Goal: Information Seeking & Learning: Check status

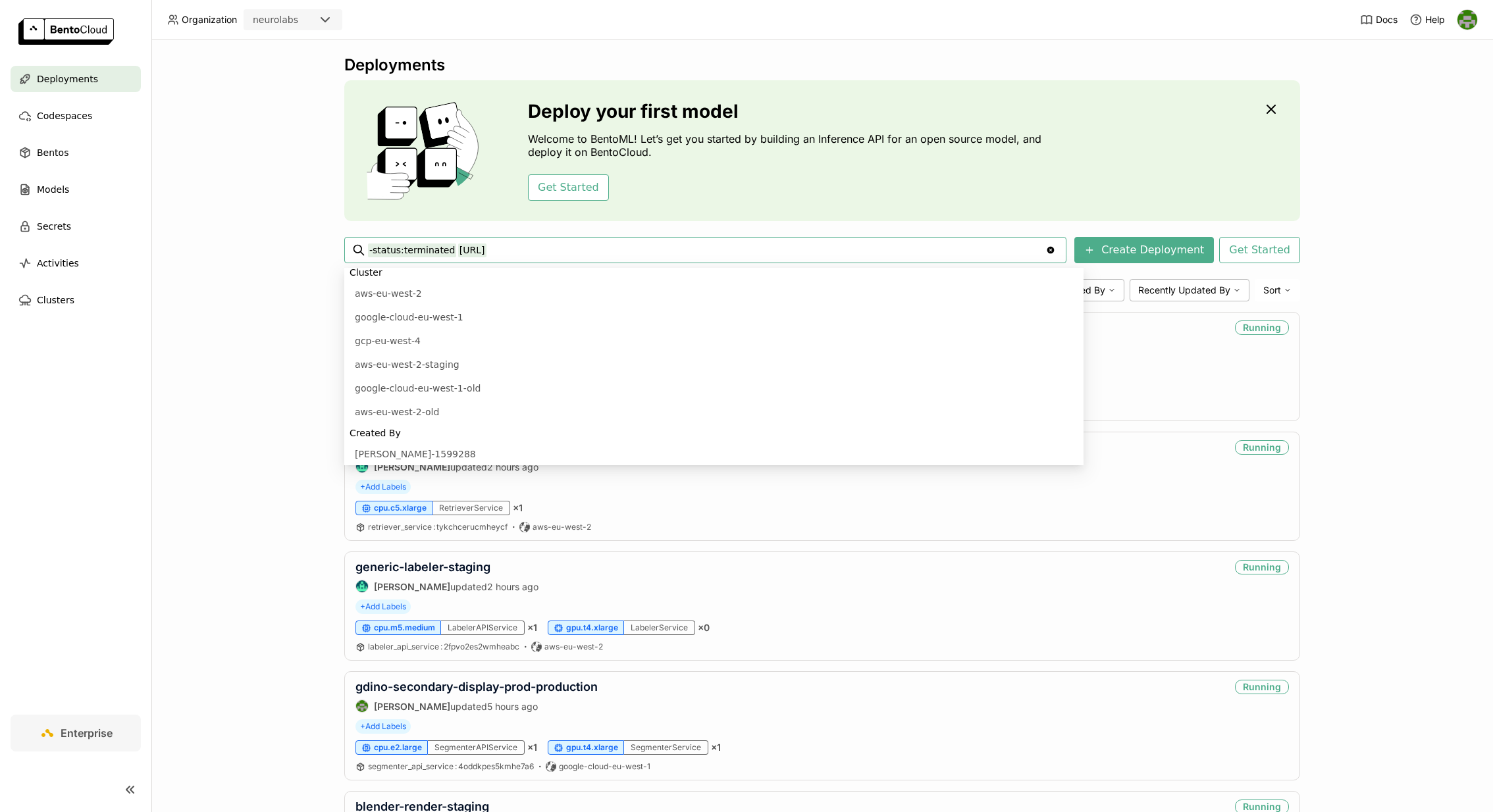
scroll to position [112, 0]
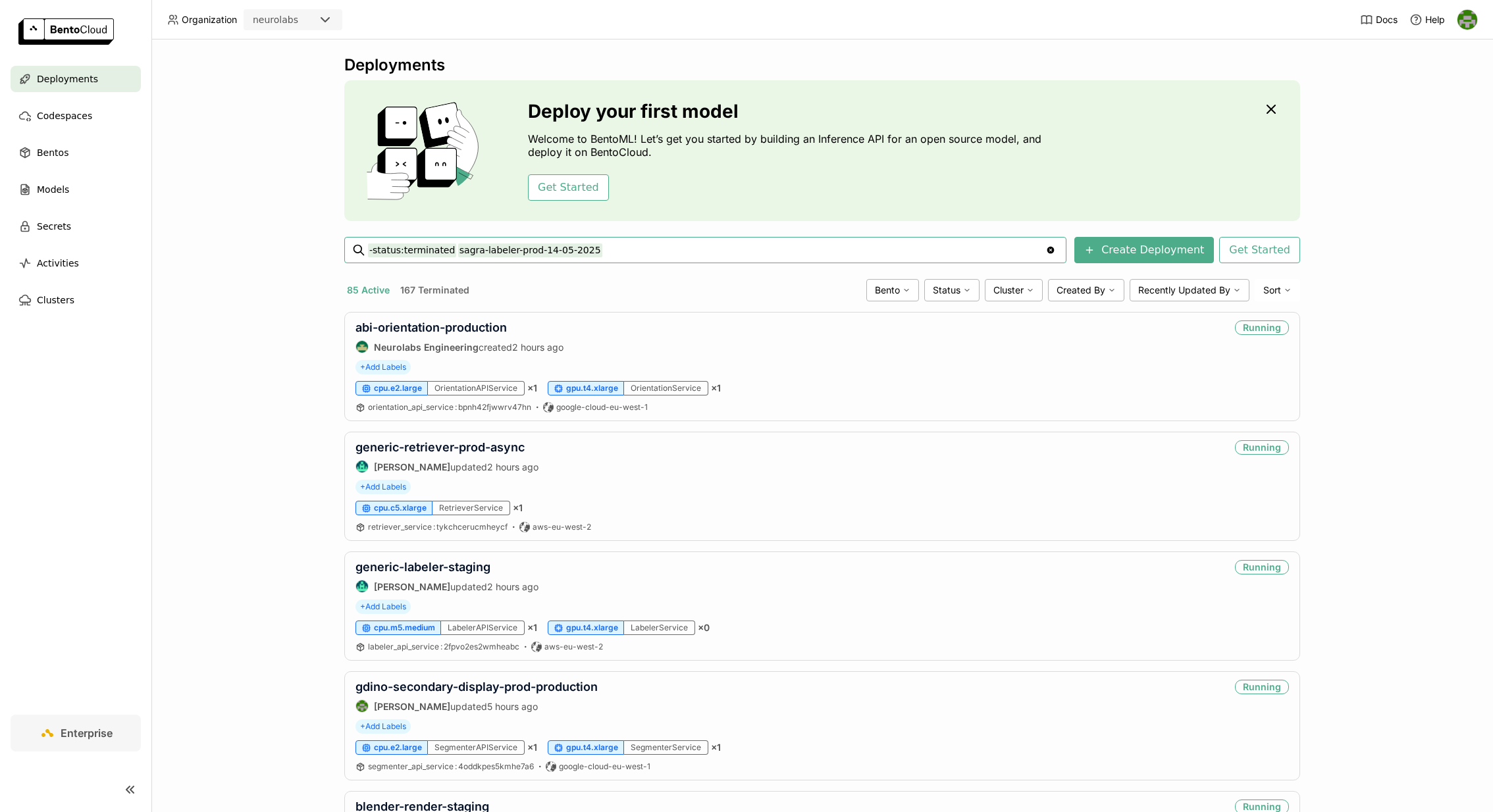
type input "-status:terminated sagra-labeler-prod-14-05-2025"
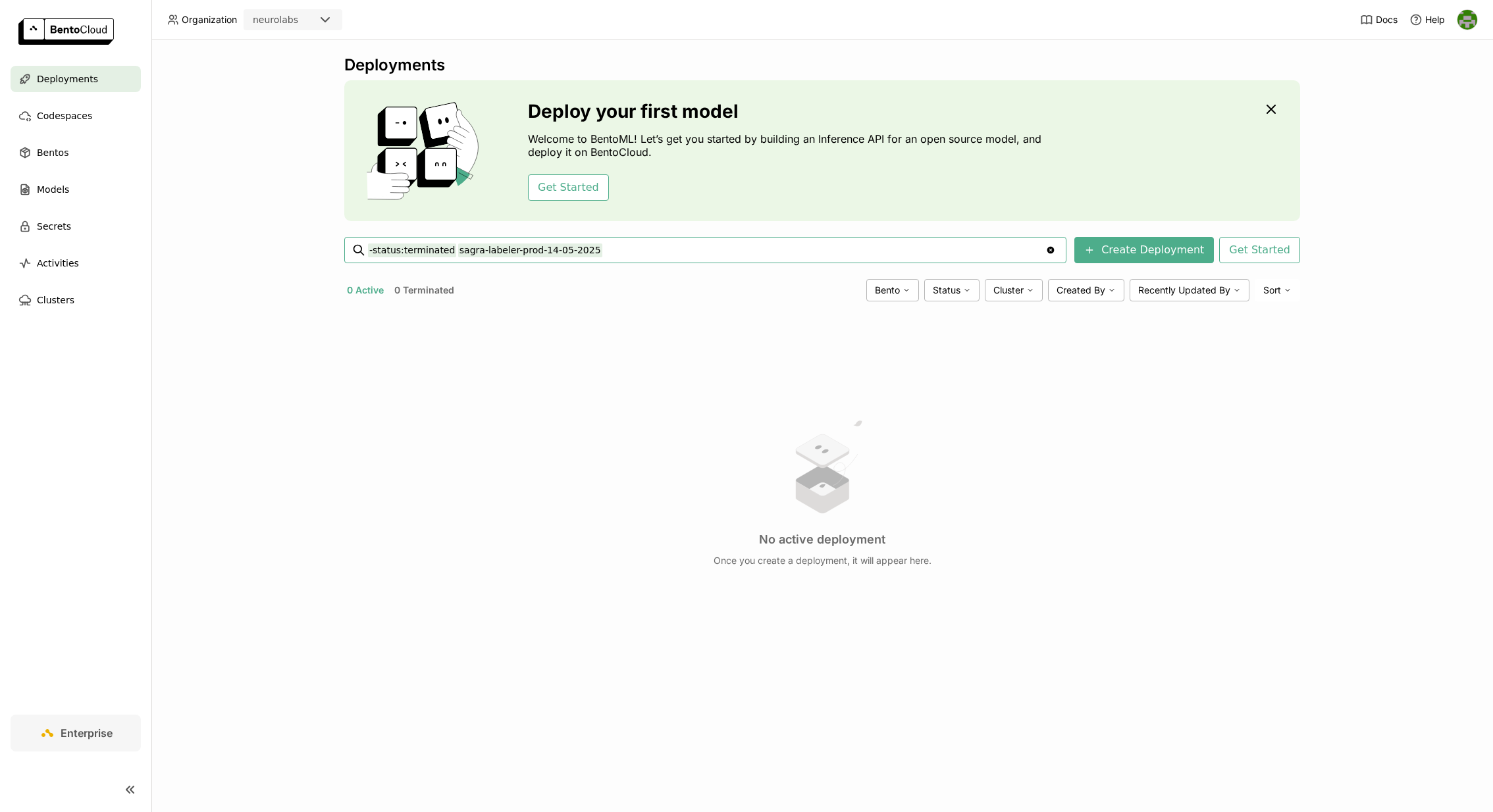
click at [640, 252] on input "-status:terminated sagra-labeler-prod-14-05-2025" at bounding box center [706, 250] width 677 height 21
type input "-status:terminated sagra-labeler-prod"
click at [472, 250] on input "-status:terminated sagra-labeler-prod" at bounding box center [706, 250] width 677 height 21
type input "-status:terminated sagra"
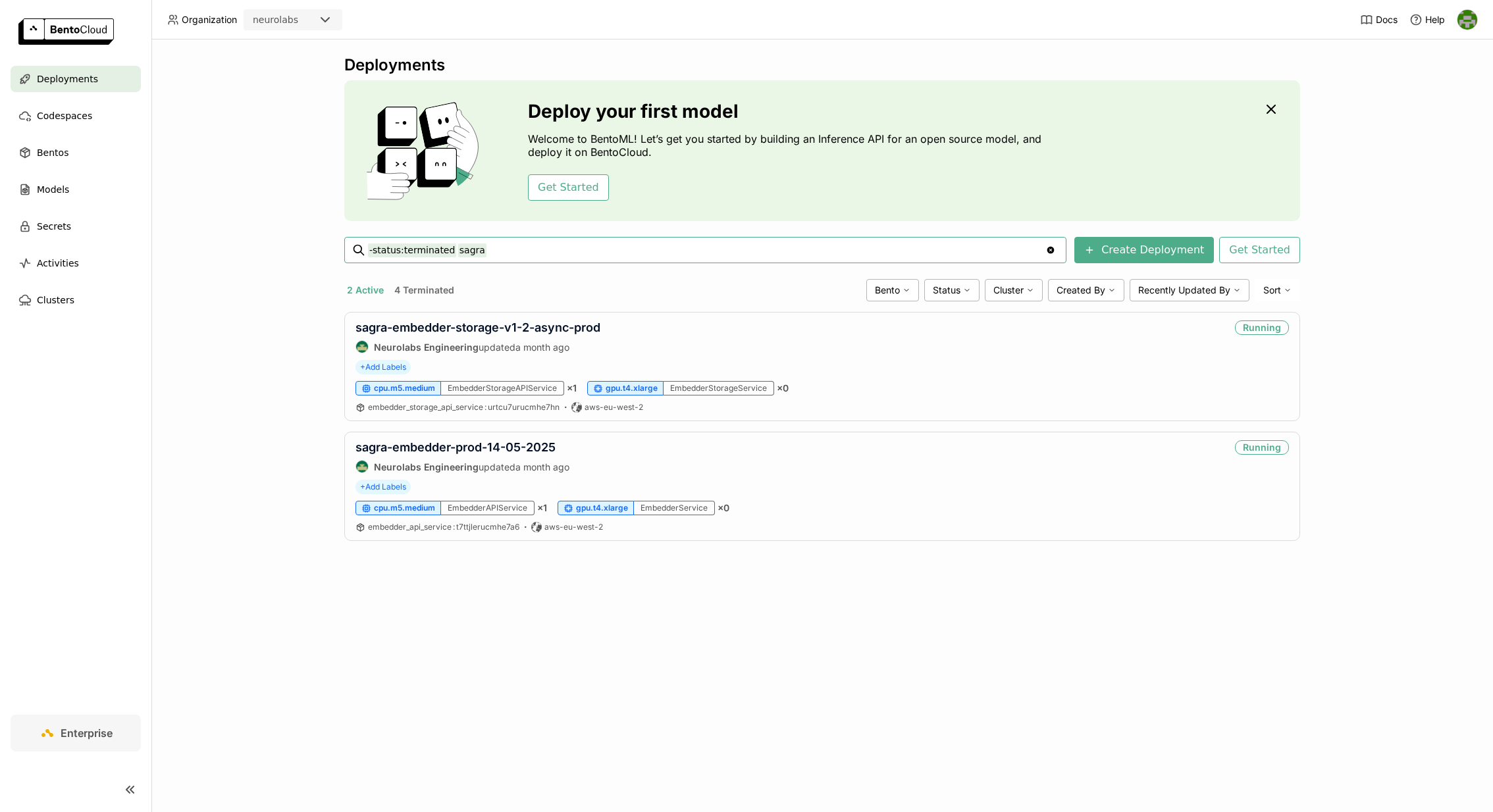
click at [453, 248] on input "-status:terminated sagra" at bounding box center [706, 250] width 677 height 21
type input "sagra"
click at [502, 248] on input "sagra -status:terminated" at bounding box center [706, 250] width 677 height 21
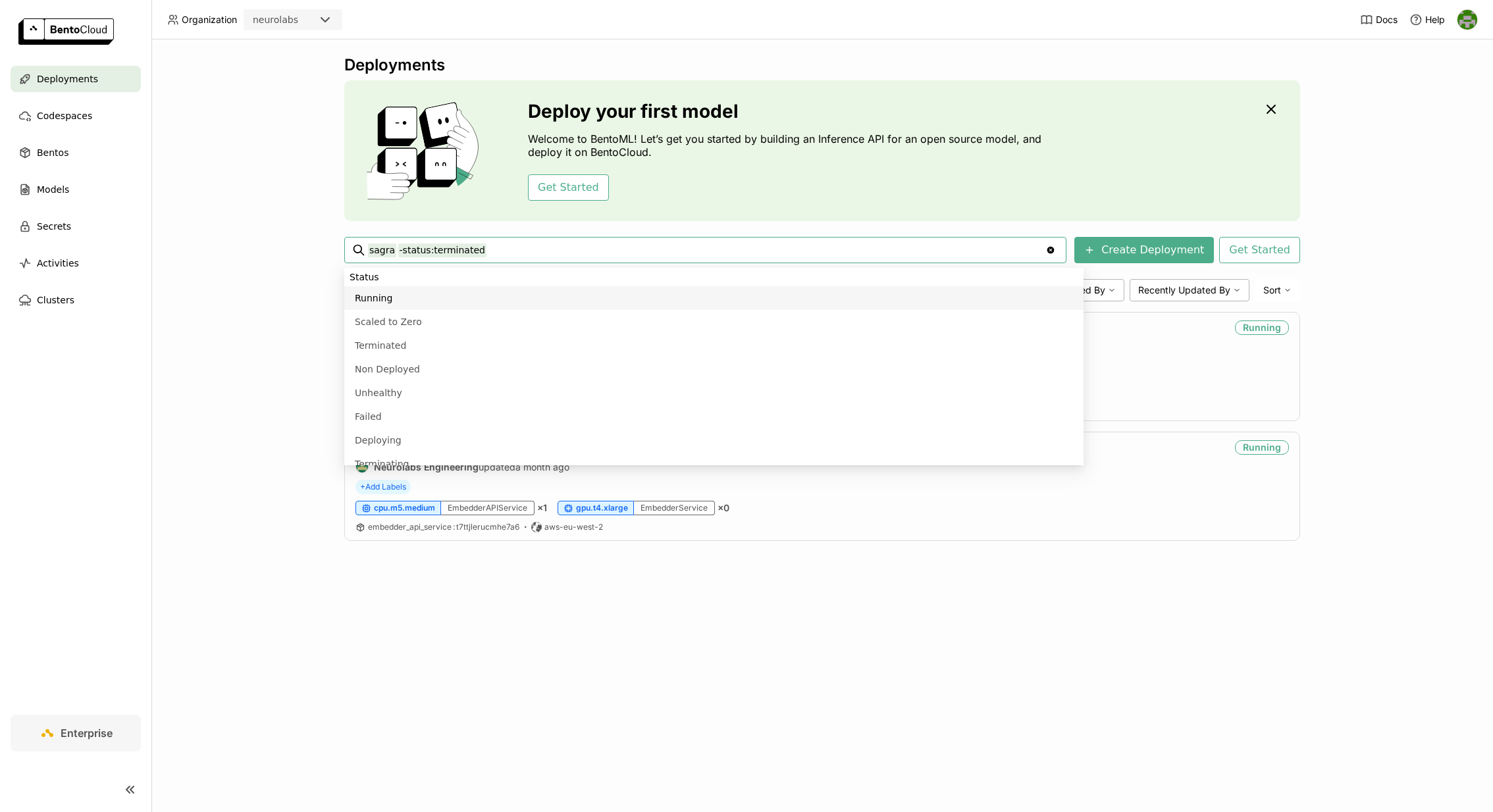
click at [269, 286] on div "Deployments Deploy your first model Welcome to BentoML! Let’s get you started b…" at bounding box center [821, 426] width 1341 height 772
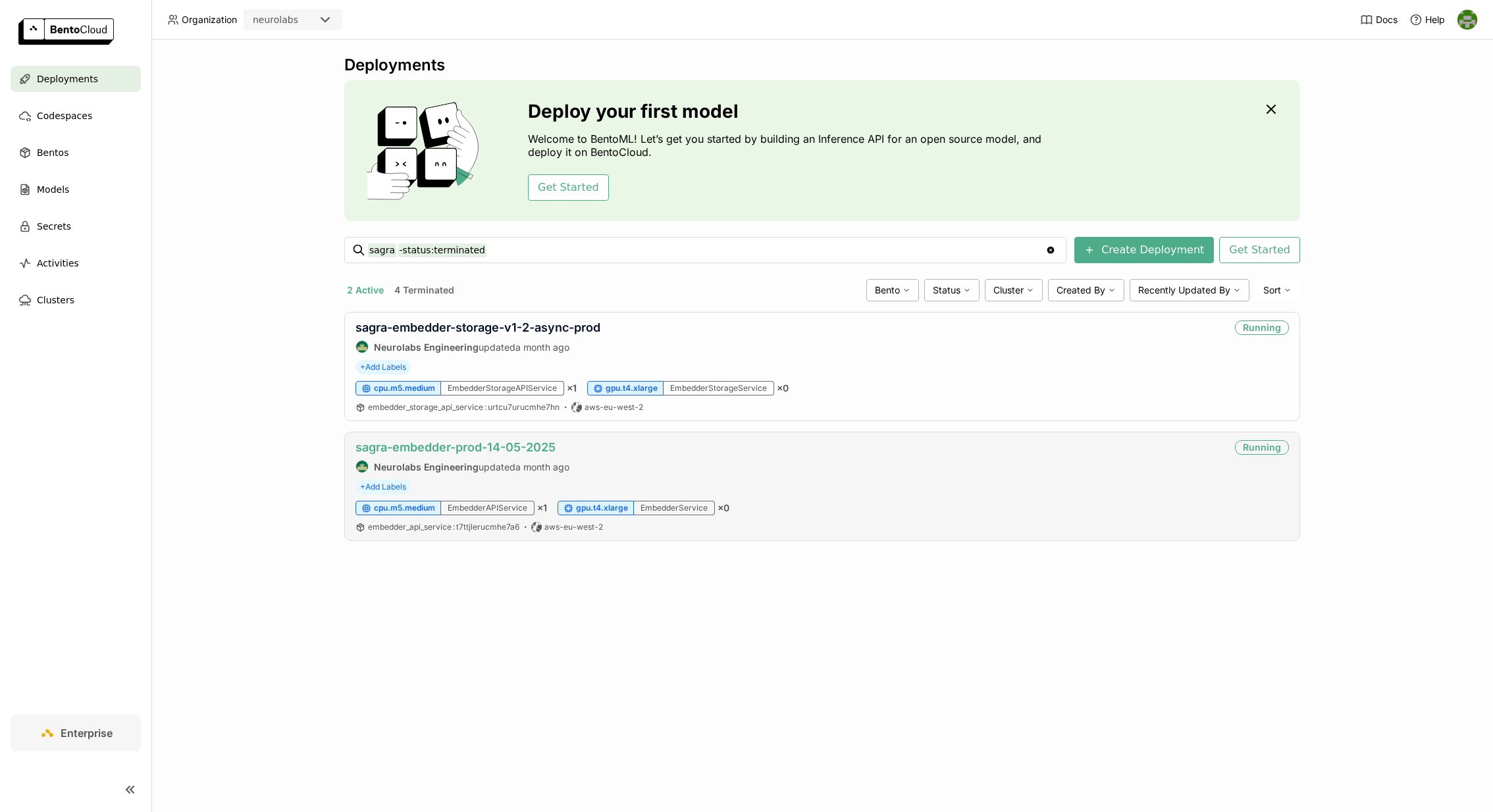
click at [539, 442] on link "sagra-embedder-prod-14-05-2025" at bounding box center [456, 447] width 200 height 14
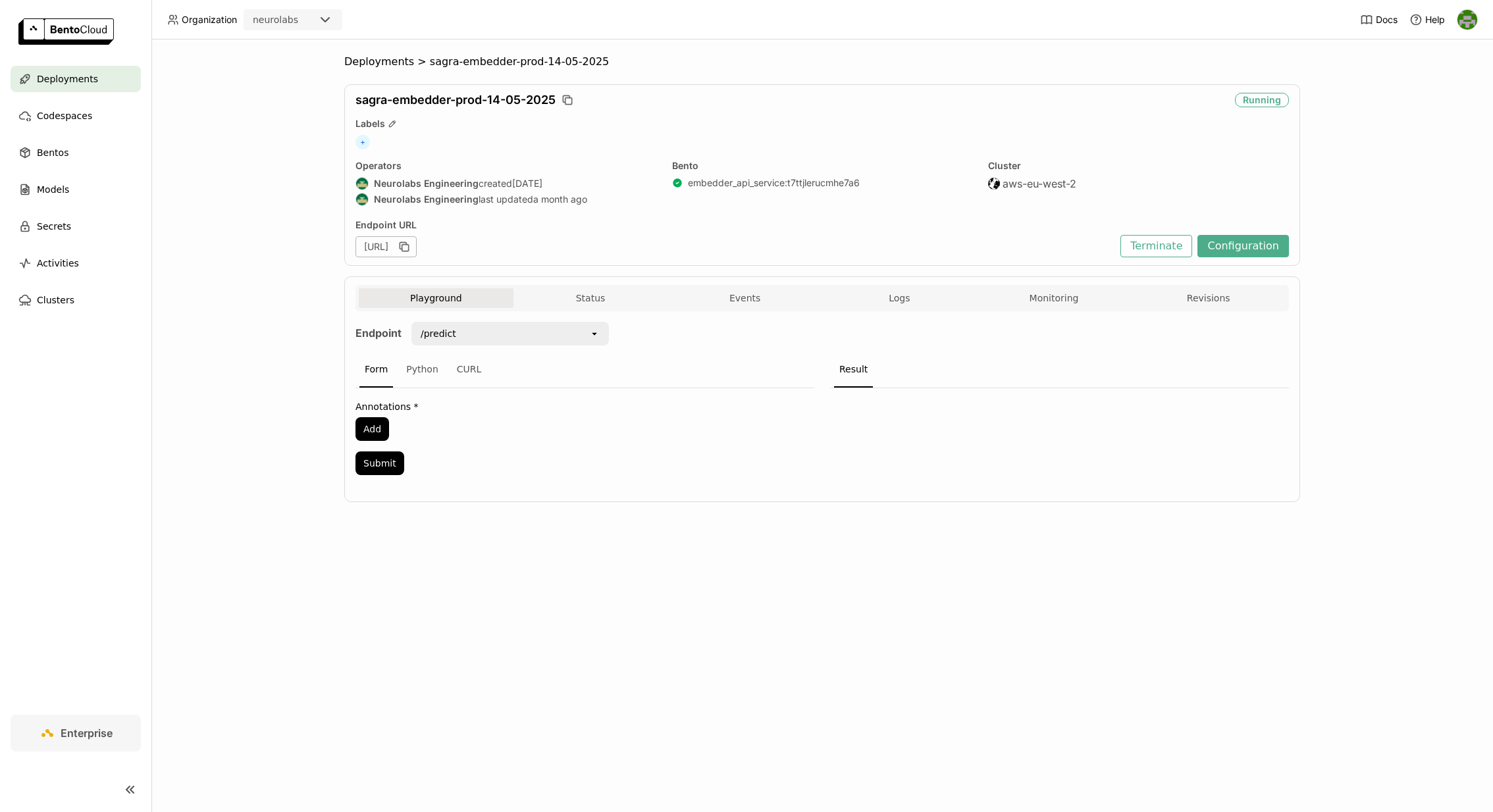
click at [416, 249] on div "[URL]" at bounding box center [386, 247] width 61 height 21
copy div "[URL]"
click at [575, 541] on div "Deployments > sagra-embedder-prod-14-05-2025 sagra-embedder-prod-14-05-2025 Run…" at bounding box center [821, 426] width 1341 height 772
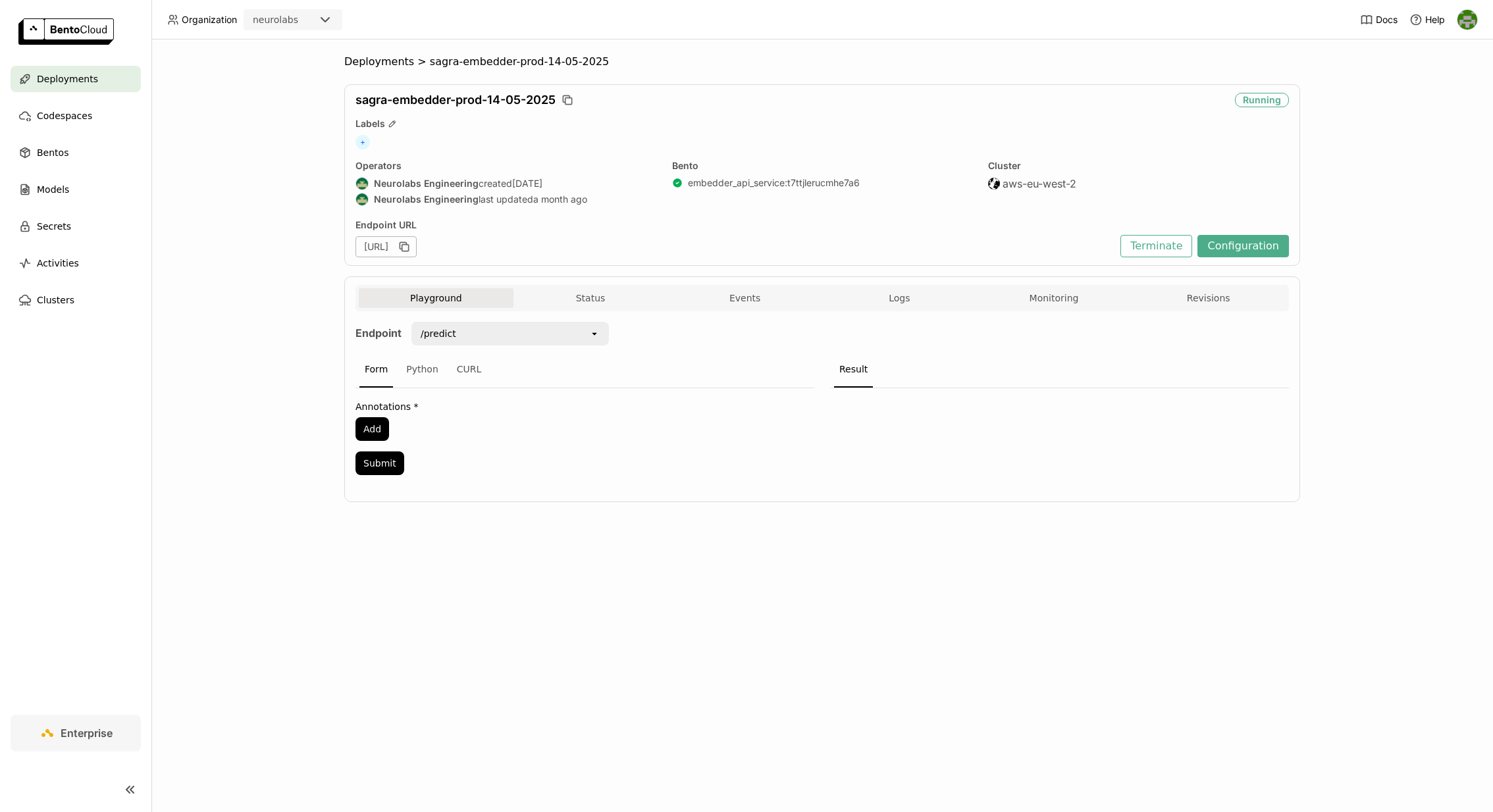
drag, startPoint x: 396, startPoint y: 246, endPoint x: 546, endPoint y: 248, distance: 150.0
click at [416, 248] on div "[URL]" at bounding box center [386, 247] width 61 height 21
copy div "sagra-embedder-prod-14-05-2025"
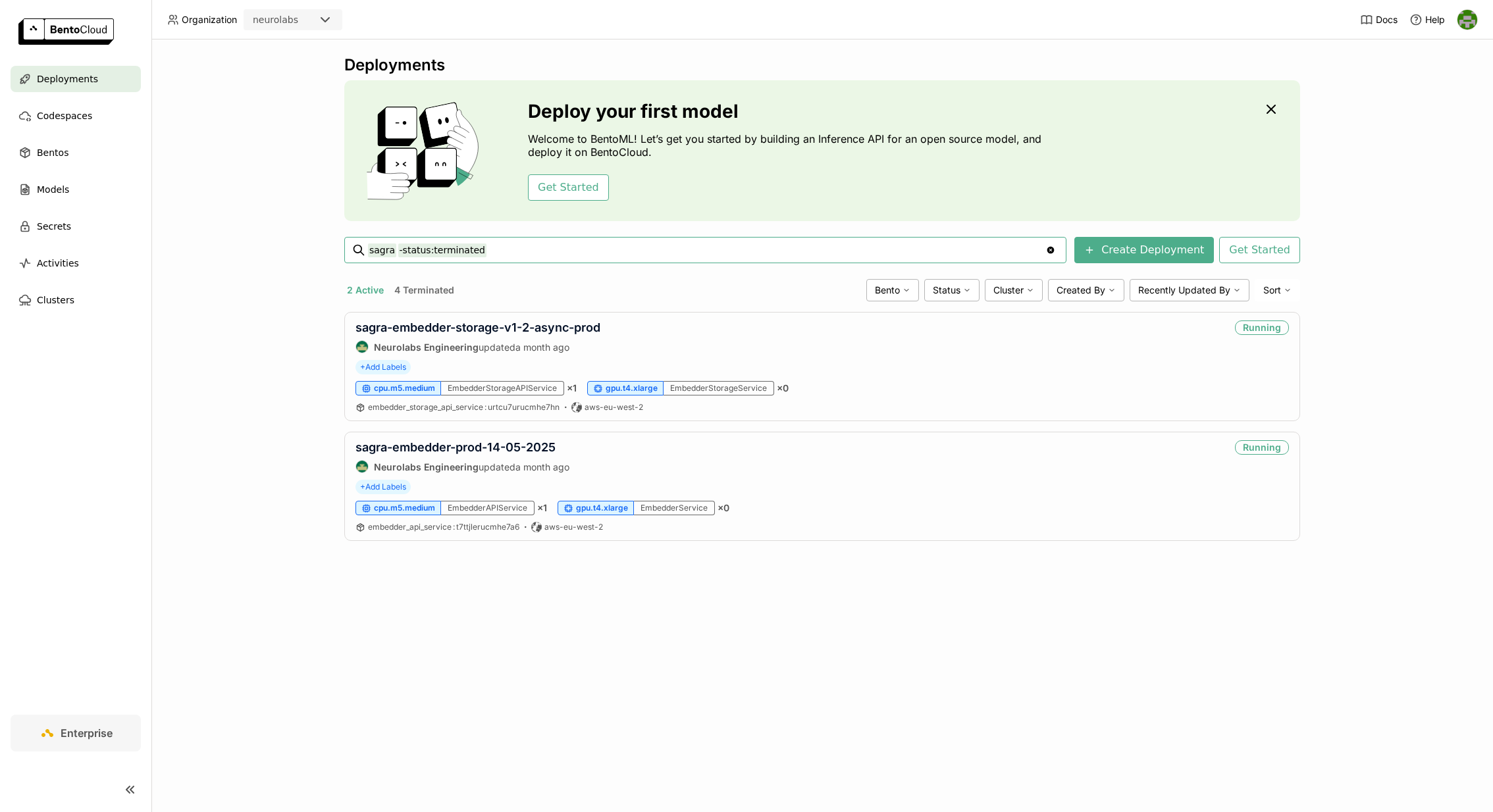
click at [554, 244] on input "sagra -status:terminated" at bounding box center [706, 250] width 677 height 21
click at [547, 255] on input "sagra -status:terminated" at bounding box center [706, 250] width 677 height 21
type input "sagra -status:terminated sagra-labeler-prod"
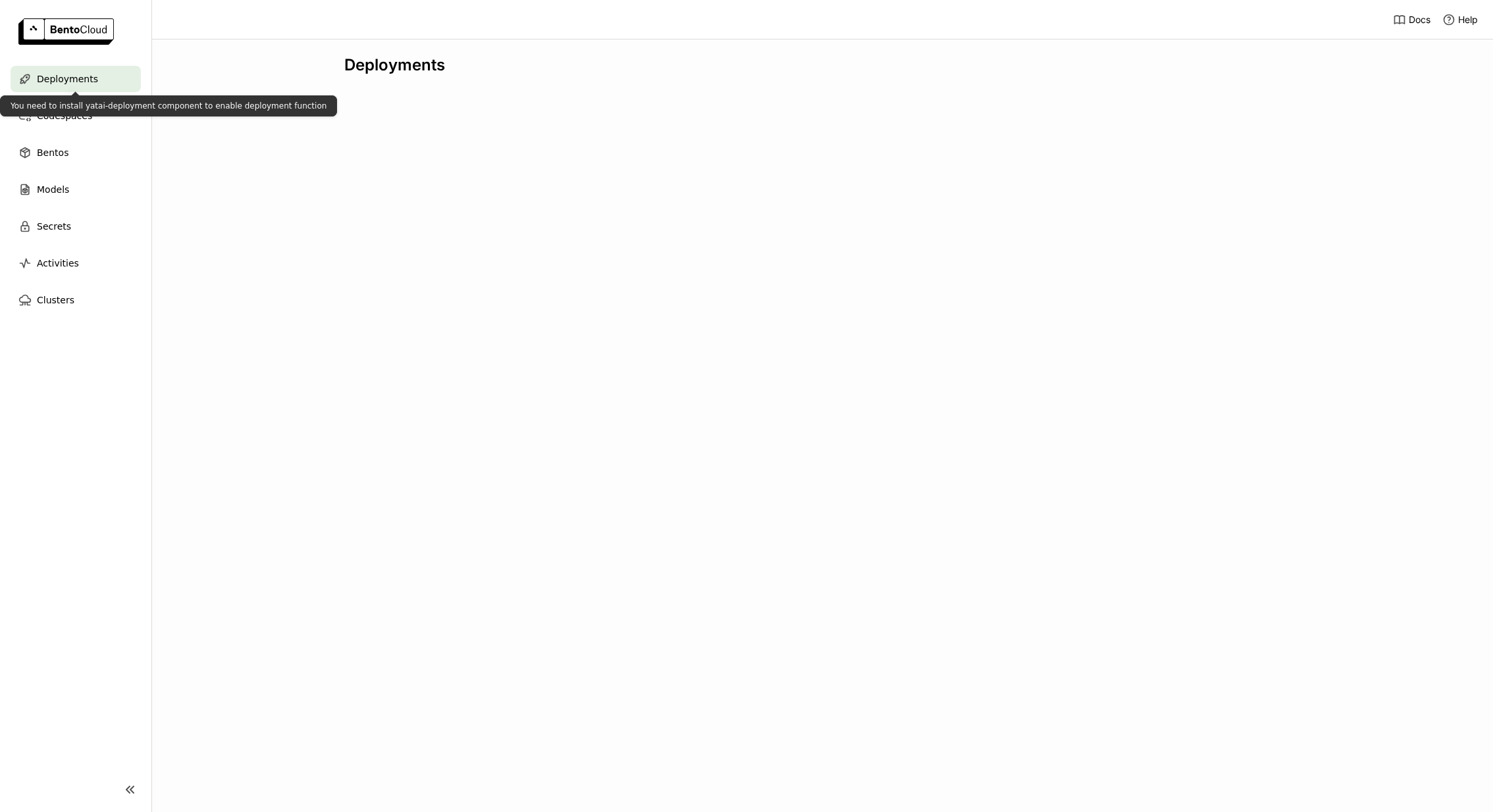
click at [88, 75] on span "Deployments" at bounding box center [68, 79] width 61 height 16
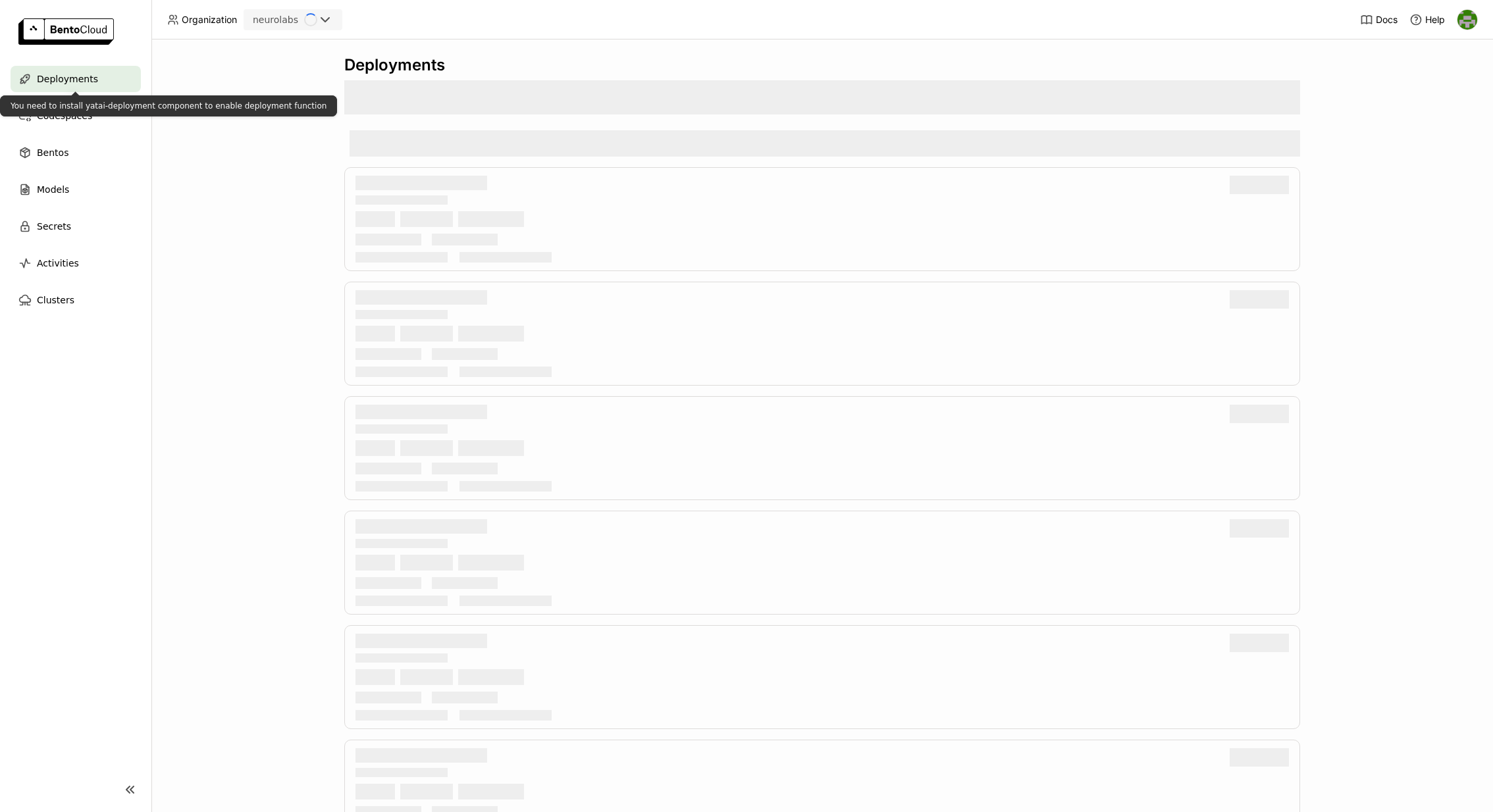
click at [88, 75] on span "Deployments" at bounding box center [68, 79] width 61 height 16
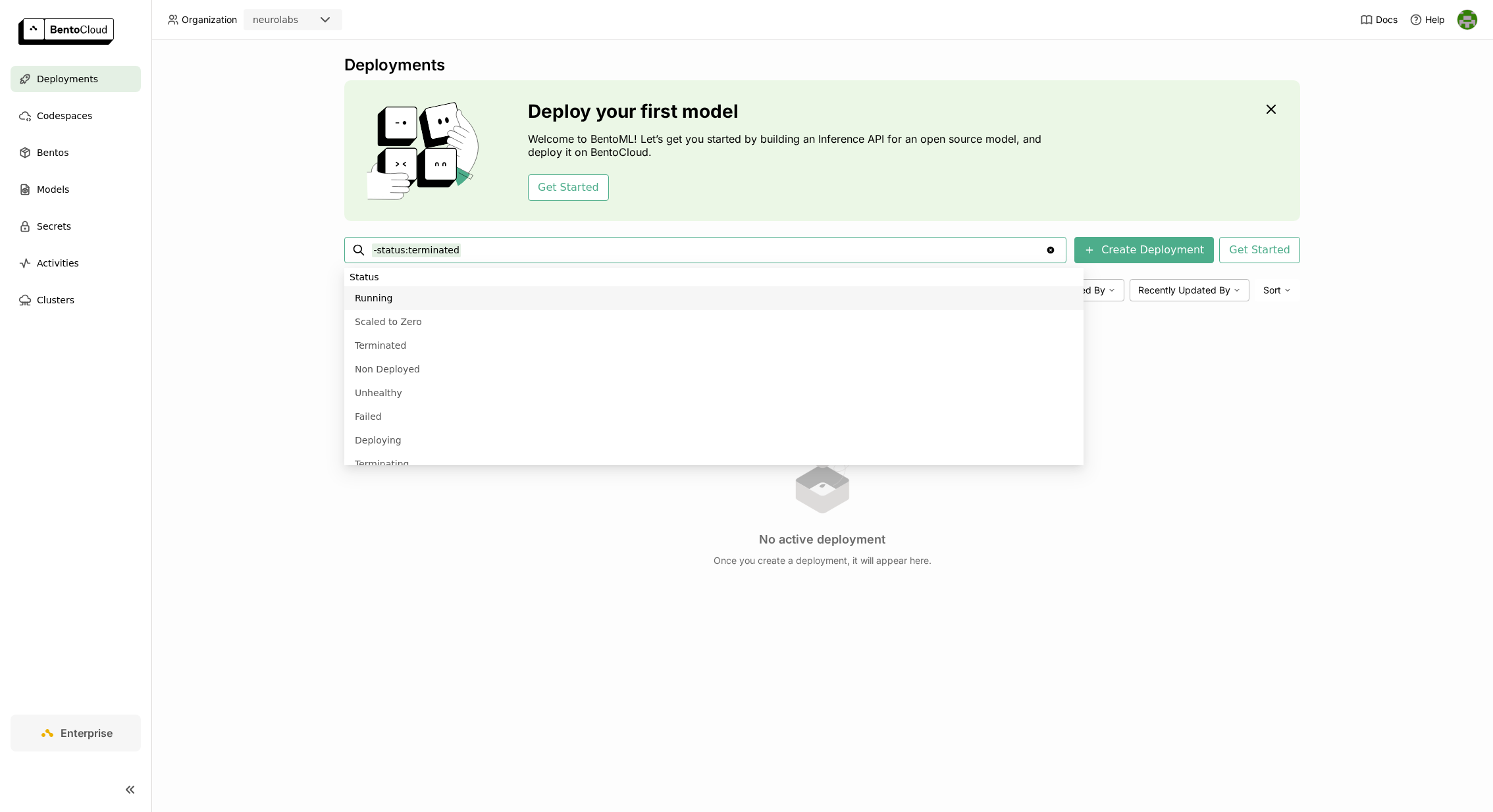
click at [581, 247] on input "-status:terminated" at bounding box center [706, 250] width 677 height 21
paste input "https://cpm-embedder-dino-prod-async-e6d7a6c9.neurolabs.bentoml.ai"
type input "-status:terminated https://cpm-embedder-dino-prod-async-e6d7a6c9.neurolabs.bent…"
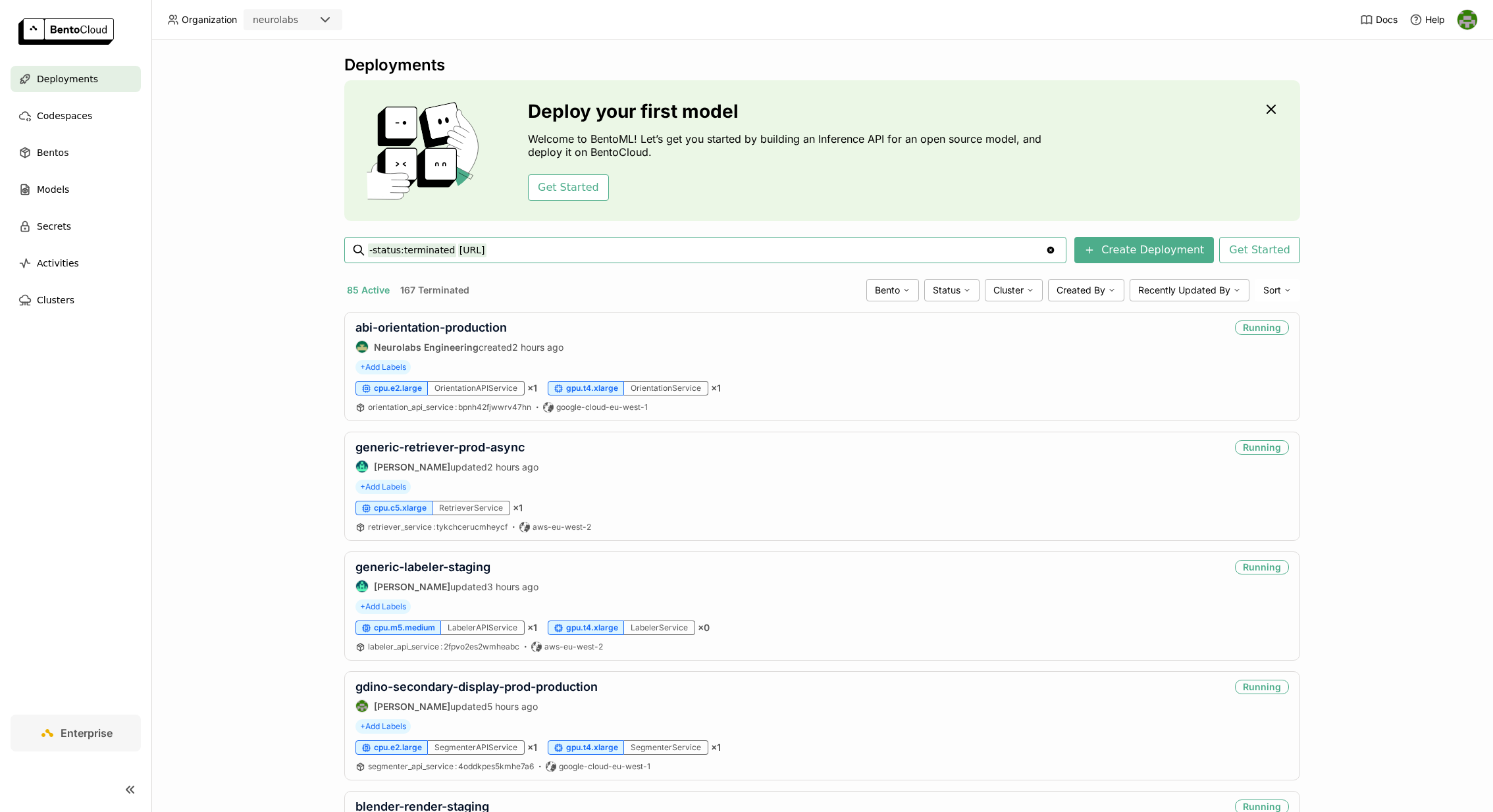
click at [262, 388] on div "Deployments Deploy your first model Welcome to BentoML! Let’s get you started b…" at bounding box center [821, 426] width 1341 height 772
